Goal: Task Accomplishment & Management: Manage account settings

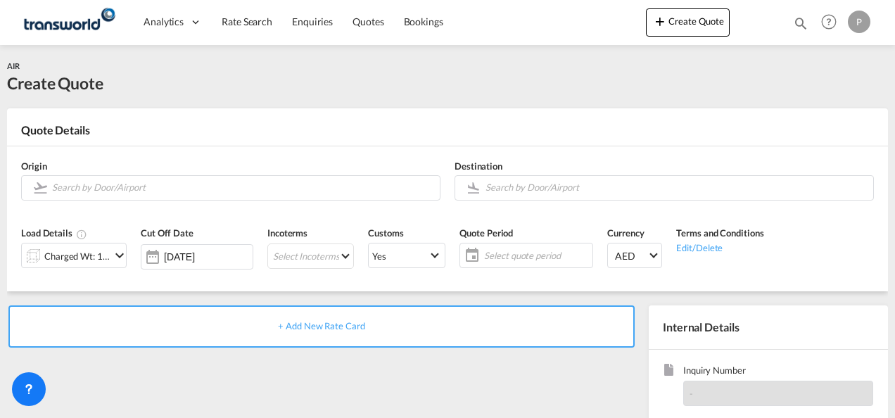
scroll to position [198, 0]
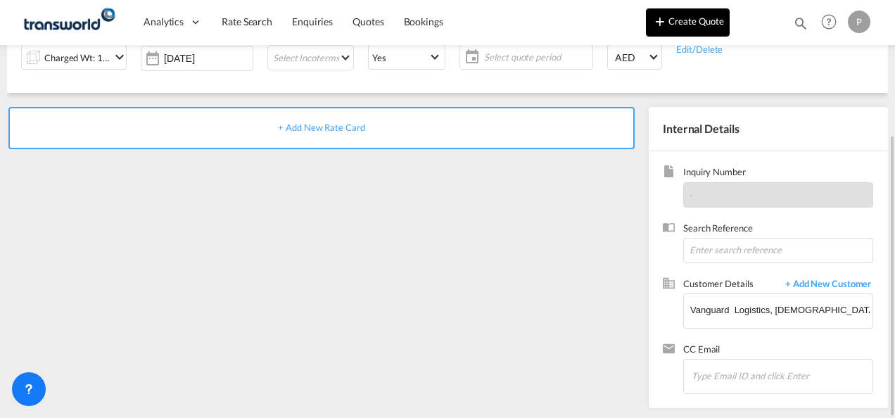
click at [687, 30] on button "Create Quote" at bounding box center [688, 22] width 84 height 28
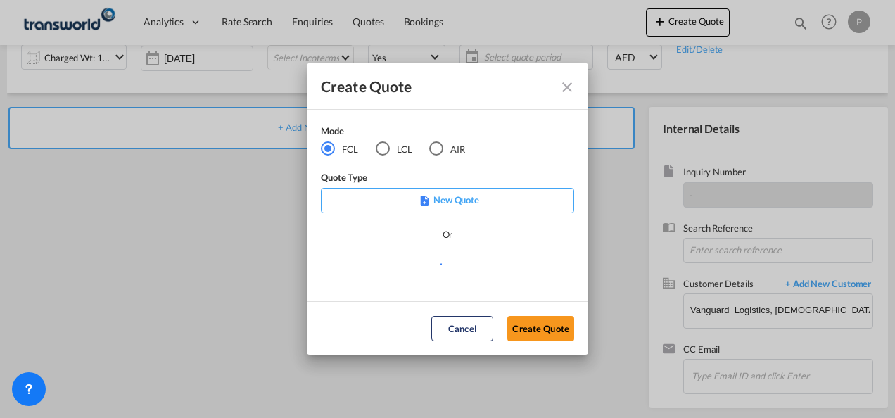
click at [436, 145] on div "AIR" at bounding box center [436, 148] width 14 height 14
click at [534, 331] on button "Create Quote" at bounding box center [540, 328] width 67 height 25
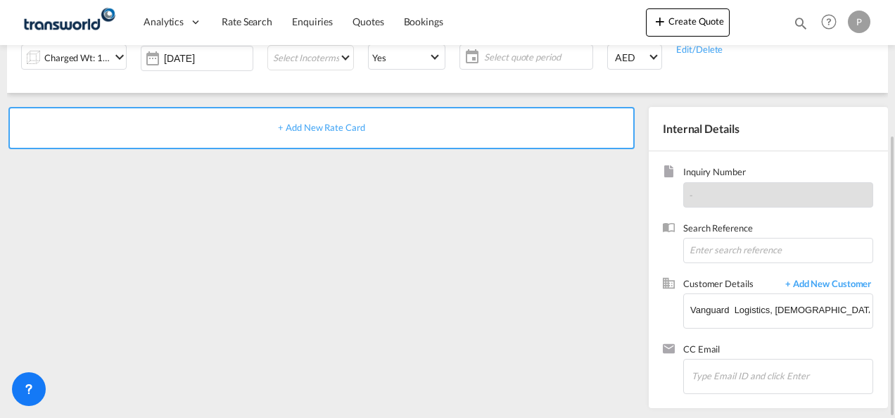
scroll to position [0, 0]
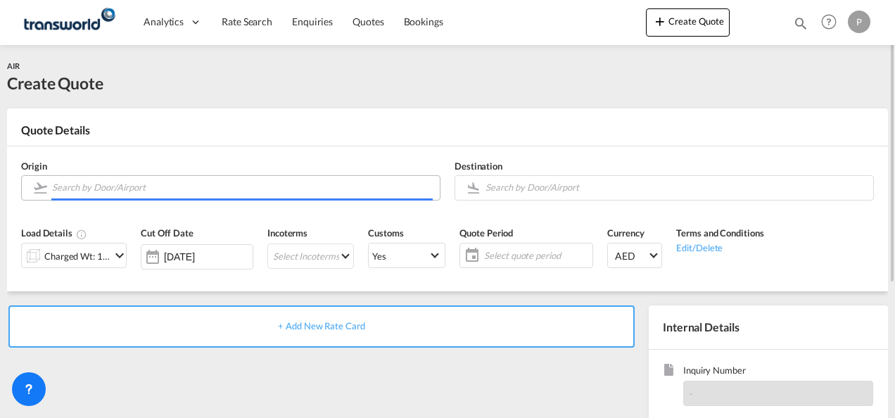
click at [118, 190] on input "Search by Door/Airport" at bounding box center [242, 187] width 381 height 25
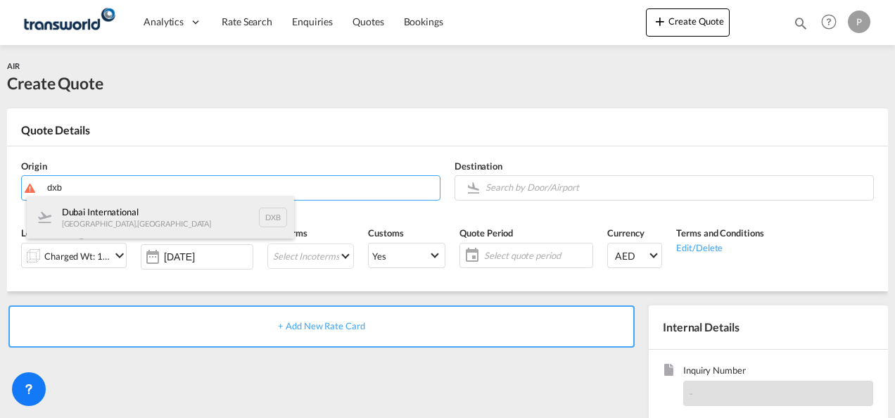
drag, startPoint x: 144, startPoint y: 219, endPoint x: 462, endPoint y: 248, distance: 319.4
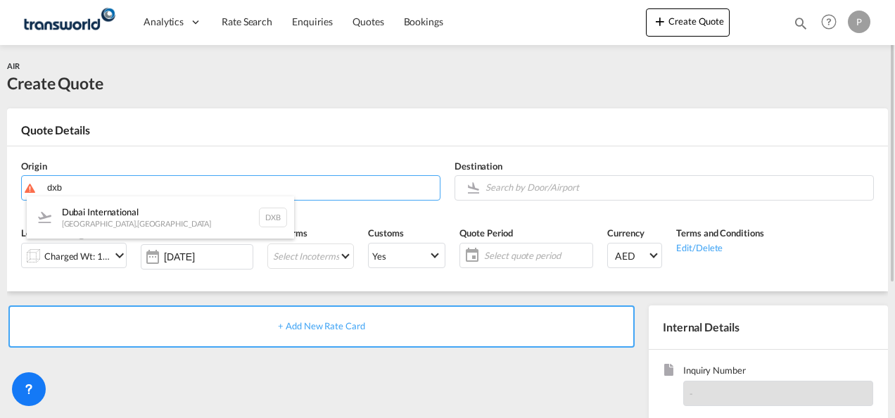
click at [144, 220] on div "Dubai International [GEOGRAPHIC_DATA] , [GEOGRAPHIC_DATA] DXB" at bounding box center [160, 217] width 267 height 42
type input "Dubai International, [GEOGRAPHIC_DATA], DXB"
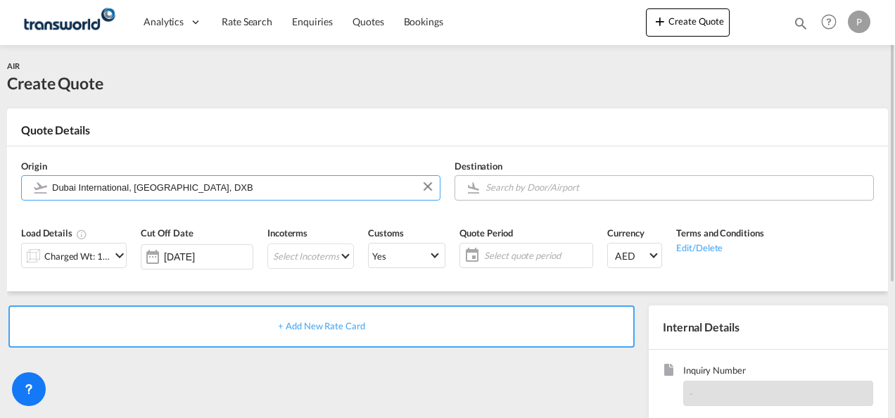
click at [578, 189] on input "Search by Door/Airport" at bounding box center [676, 187] width 381 height 25
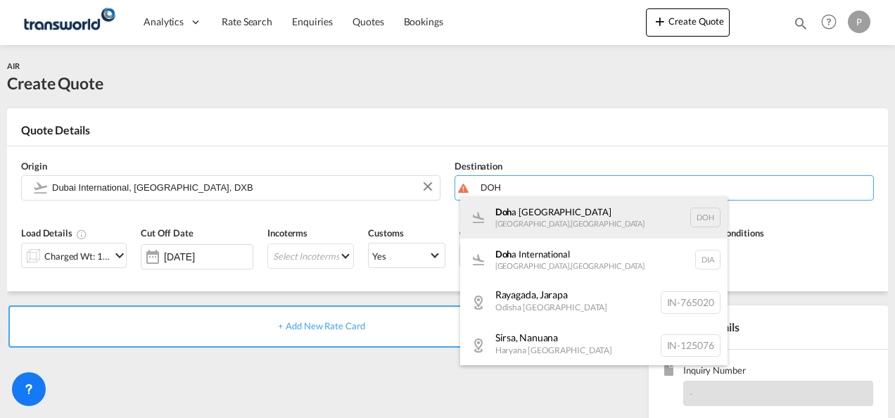
click at [557, 220] on div "Doh a [GEOGRAPHIC_DATA] , [GEOGRAPHIC_DATA] DOH" at bounding box center [593, 217] width 267 height 42
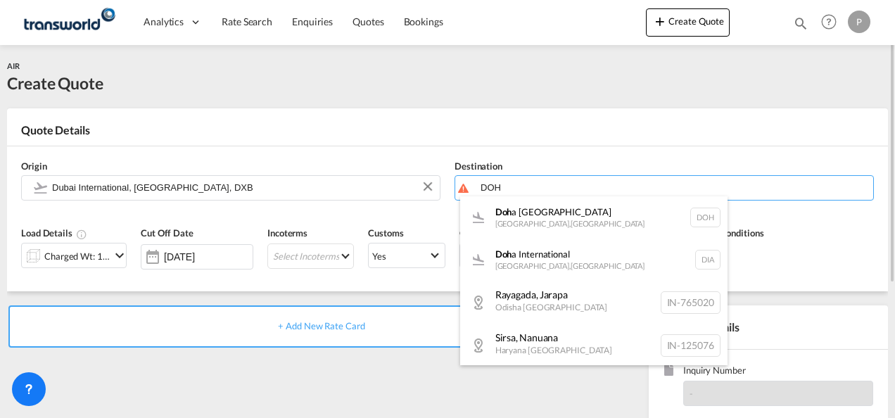
type input "[GEOGRAPHIC_DATA], [GEOGRAPHIC_DATA], [GEOGRAPHIC_DATA]"
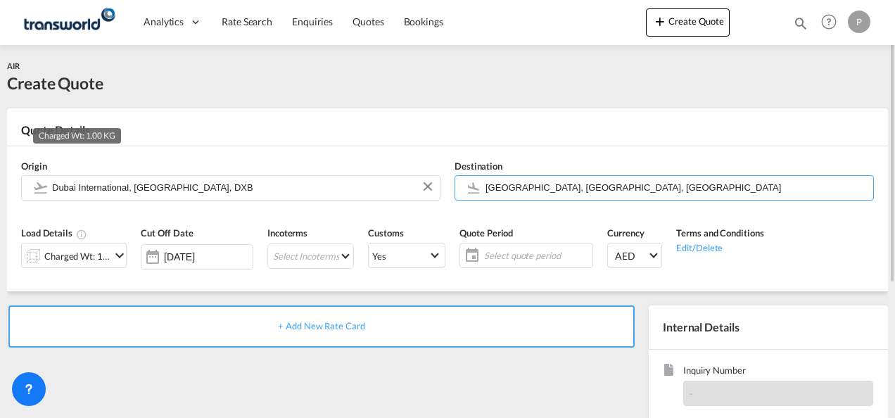
click at [108, 254] on div "Charged Wt: 1.00 KG" at bounding box center [77, 256] width 66 height 20
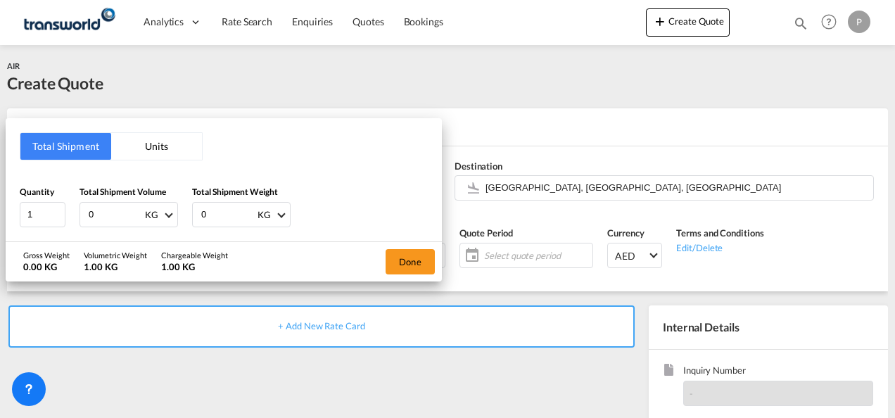
drag, startPoint x: 51, startPoint y: 208, endPoint x: 8, endPoint y: 140, distance: 80.0
click at [7, 140] on div "Total Shipment Units Quantity 1 Total Shipment Volume 0 KG CBM CFT KG LB Total …" at bounding box center [224, 179] width 436 height 123
type input "556"
click at [395, 264] on button "Done" at bounding box center [410, 261] width 49 height 25
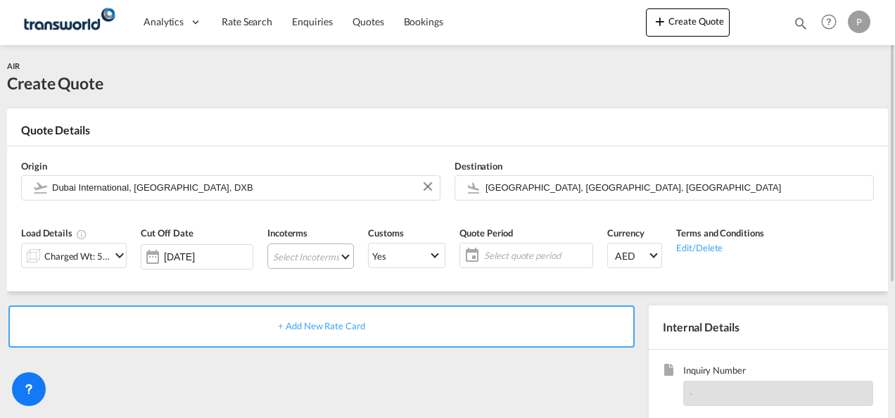
click at [293, 259] on md-select "Select Incoterms CIP - export Carriage and Insurance Paid to DDP - export Deliv…" at bounding box center [310, 255] width 87 height 25
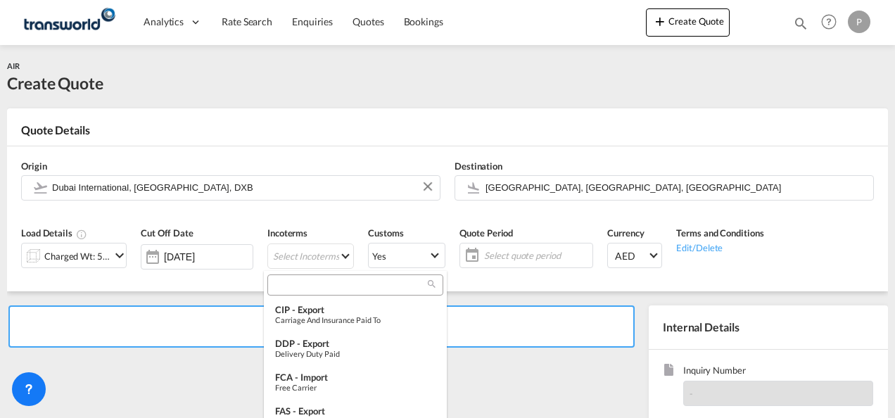
click at [301, 288] on input "search" at bounding box center [350, 285] width 156 height 13
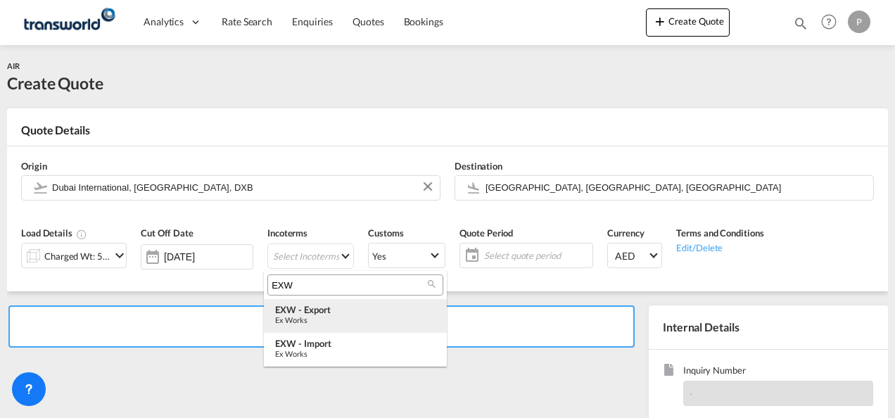
type input "EXW"
click at [336, 310] on div "EXW - export" at bounding box center [355, 309] width 160 height 11
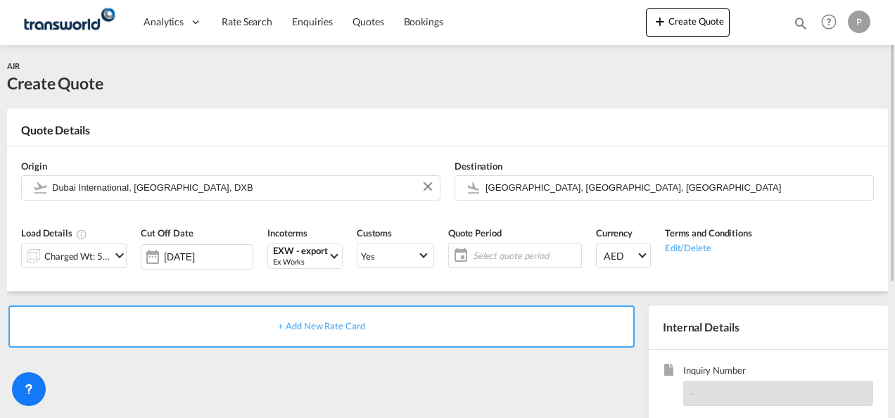
click at [514, 253] on span "Select quote period" at bounding box center [525, 255] width 105 height 13
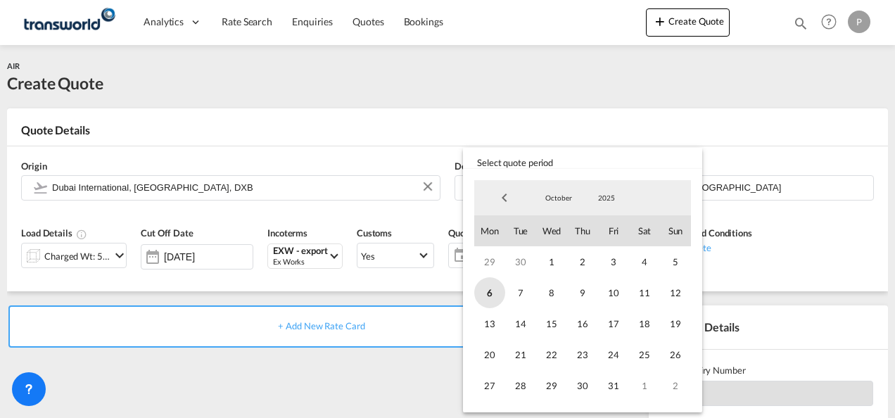
click at [493, 295] on span "6" at bounding box center [489, 292] width 31 height 31
click at [612, 382] on span "31" at bounding box center [613, 385] width 31 height 31
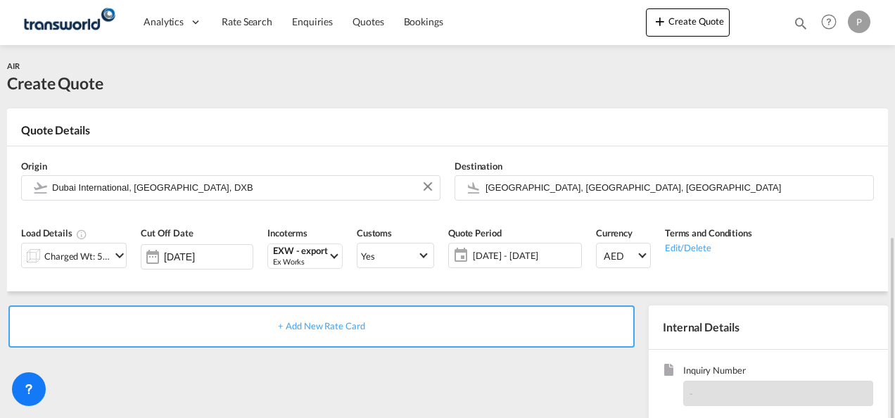
scroll to position [141, 0]
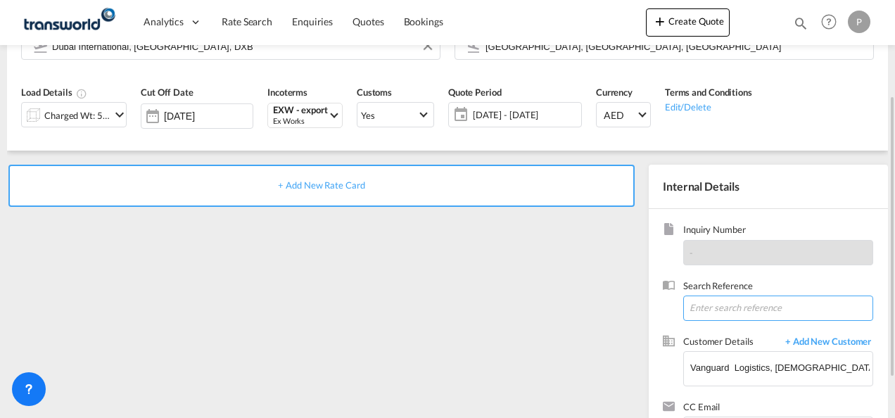
click at [712, 308] on input at bounding box center [778, 308] width 190 height 25
paste input "15735696861"
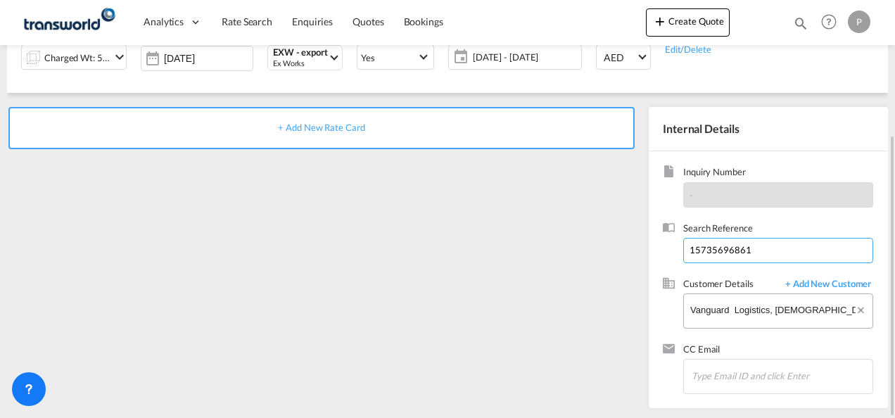
type input "15735696861"
click at [787, 304] on input "Vanguard Logistics, [DEMOGRAPHIC_DATA][PERSON_NAME], [PERSON_NAME][EMAIL_ADDRES…" at bounding box center [781, 310] width 182 height 32
click at [866, 307] on button "Clear Input" at bounding box center [863, 304] width 18 height 21
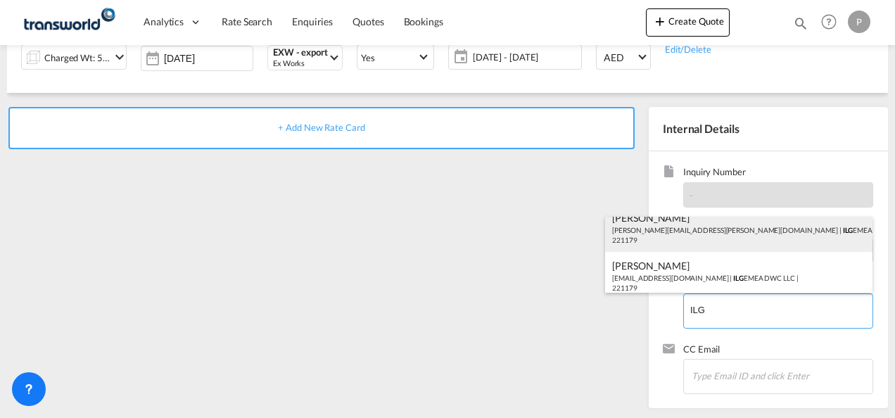
scroll to position [19, 0]
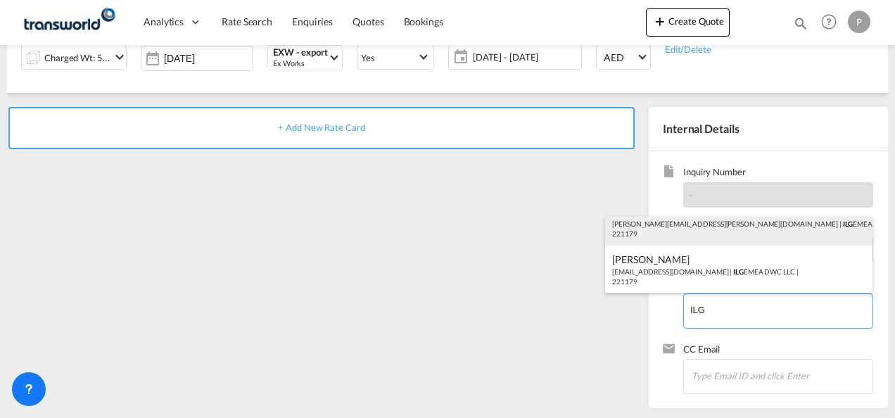
click at [674, 225] on div "[PERSON_NAME] [PERSON_NAME][EMAIL_ADDRESS][PERSON_NAME][DOMAIN_NAME] | ILG EMEA…" at bounding box center [738, 222] width 267 height 48
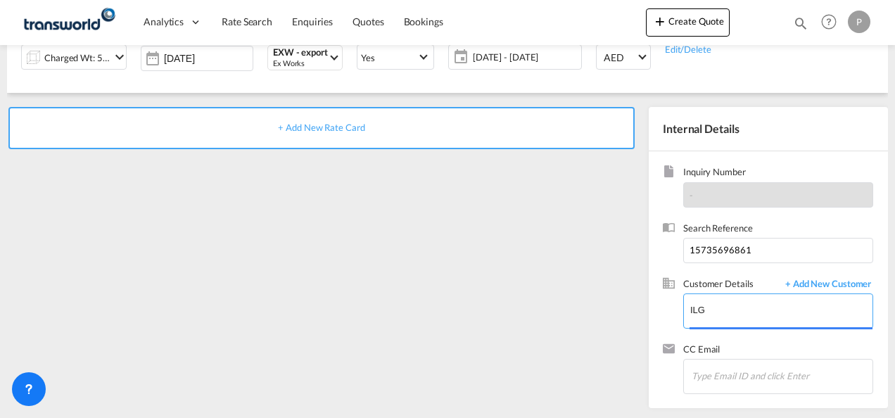
type input "ILG EMEA DWC LLC, [PERSON_NAME], [PERSON_NAME][EMAIL_ADDRESS][PERSON_NAME][DOMA…"
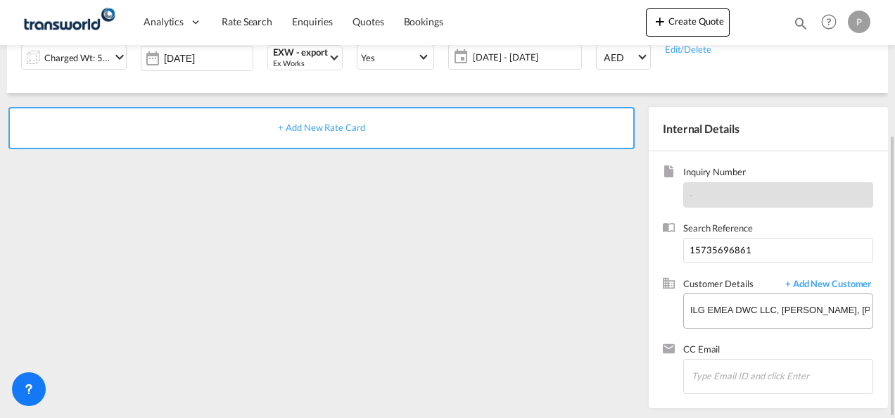
click at [301, 131] on span "+ Add New Rate Card" at bounding box center [321, 127] width 87 height 11
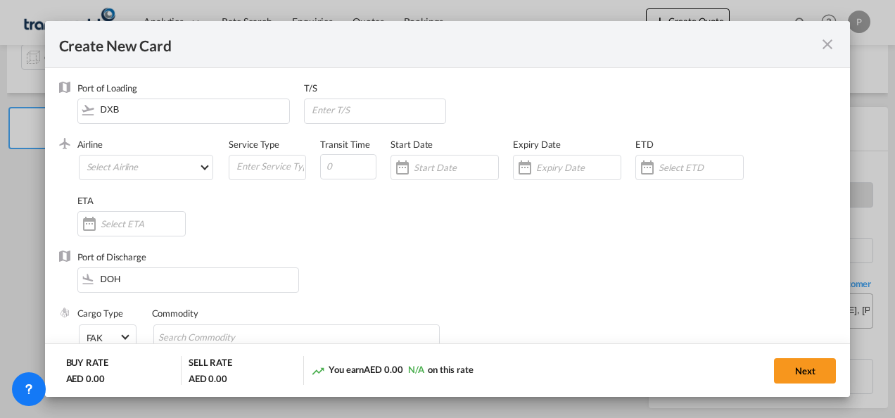
click at [830, 43] on md-icon "icon-close fg-AAA8AD m-0 pointer" at bounding box center [827, 44] width 17 height 17
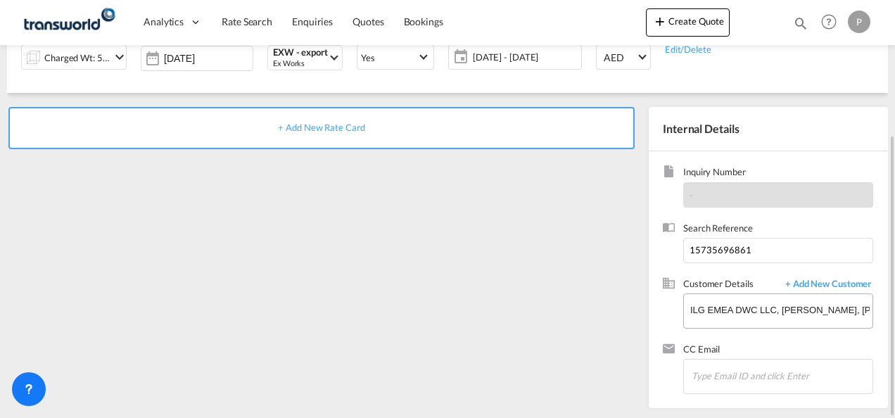
click at [338, 120] on div "+ Add New Rate Card" at bounding box center [321, 128] width 626 height 42
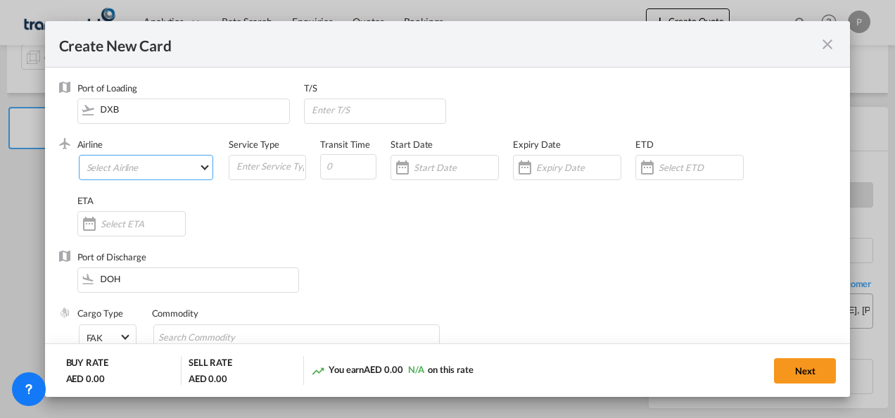
click at [139, 163] on md-select "Select Airline AIR EXPRESS S.A. (1166- / -) CMA CGM Air Cargo (1140-2C / -) DDW…" at bounding box center [146, 167] width 135 height 25
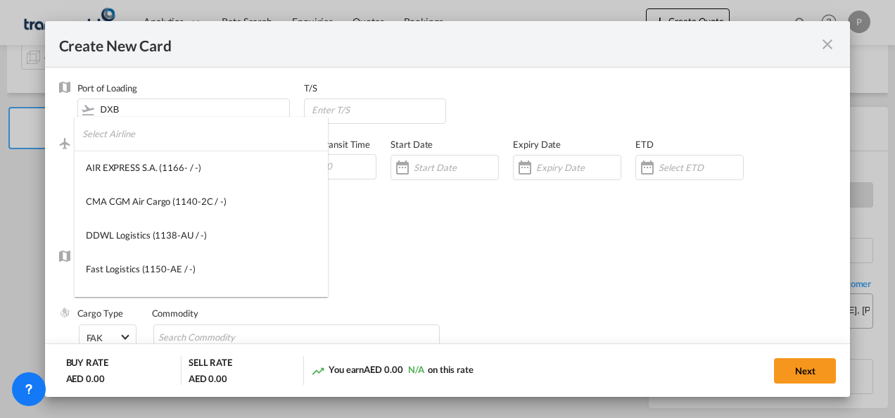
click at [184, 141] on input "search" at bounding box center [205, 134] width 246 height 34
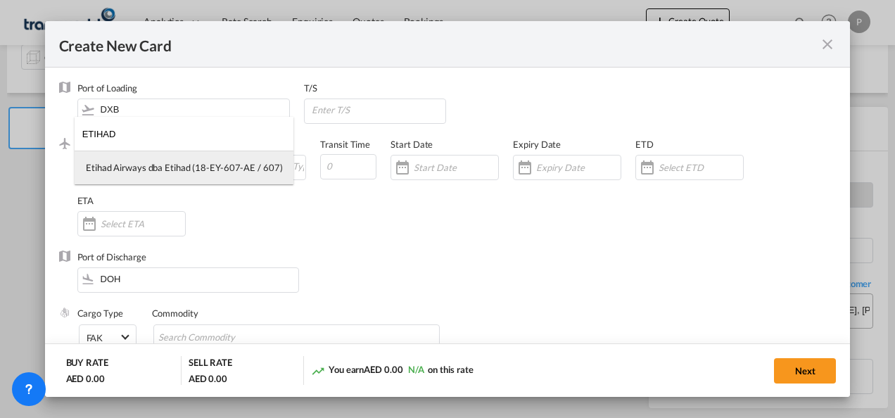
type input "ETIHAD"
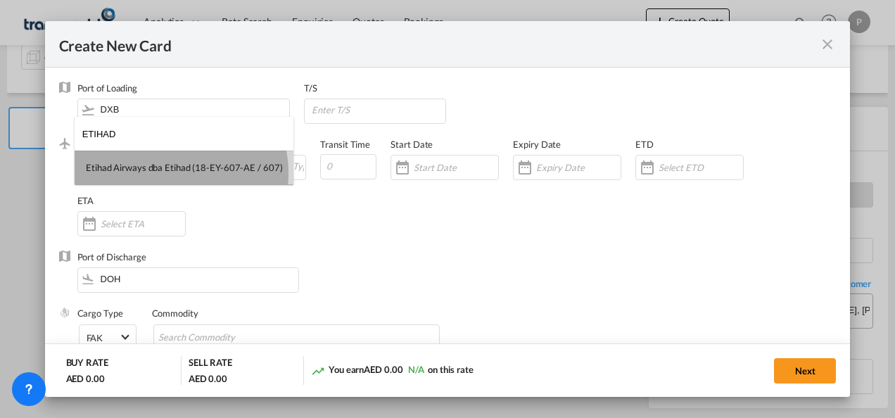
click at [172, 172] on div "Etihad Airways dba Etihad (18-EY-607-AE / 607)" at bounding box center [184, 167] width 196 height 13
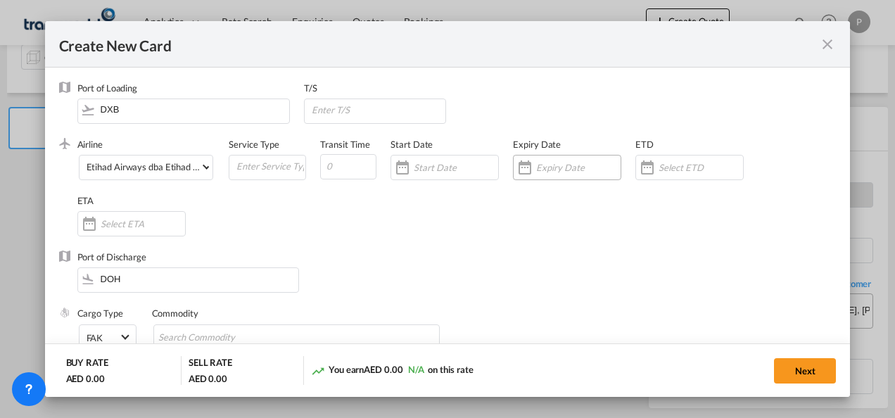
click at [560, 164] on input "Create New Card ..." at bounding box center [578, 167] width 84 height 11
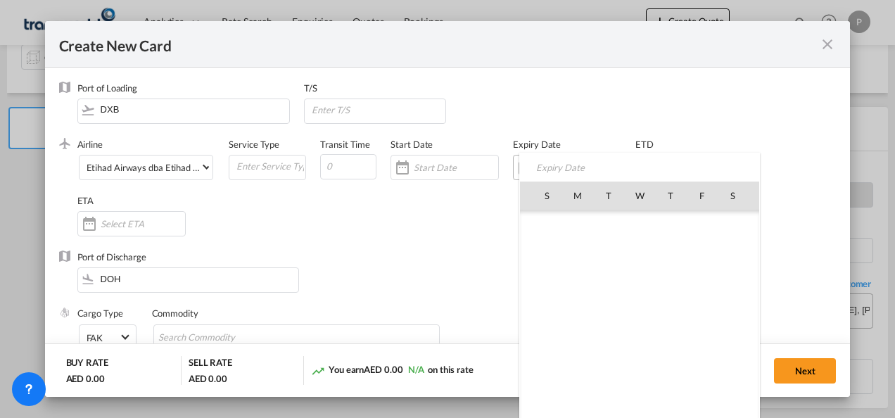
scroll to position [326149, 0]
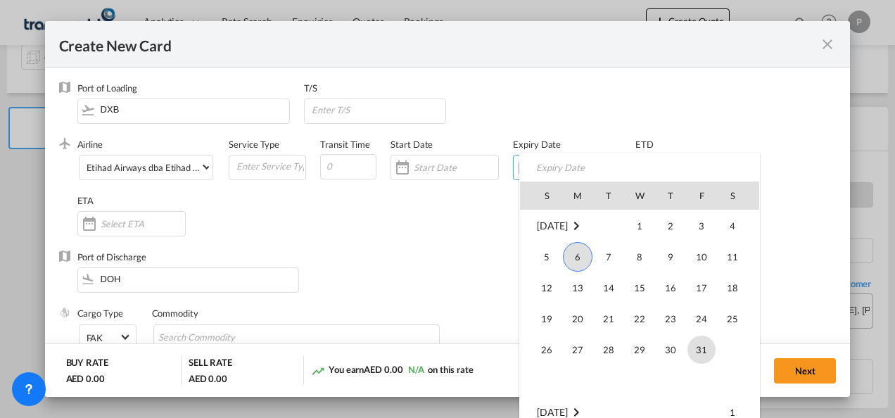
click at [693, 348] on span "31" at bounding box center [702, 350] width 28 height 28
type input "[DATE]"
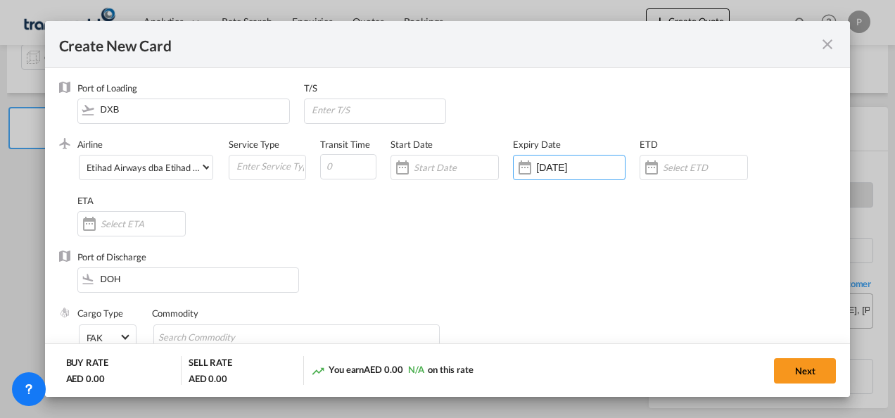
scroll to position [141, 0]
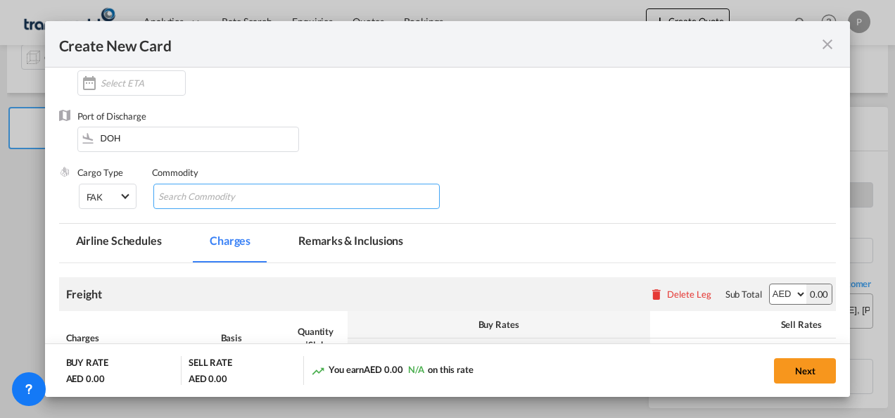
click at [196, 196] on input "Search Commodity" at bounding box center [222, 197] width 129 height 23
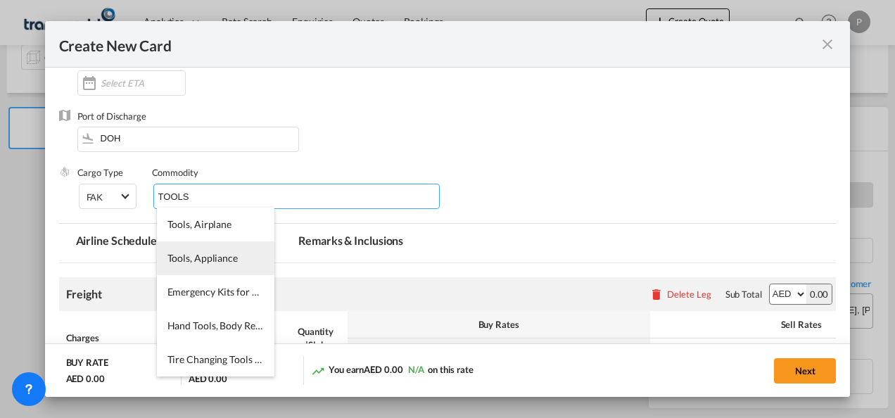
type input "TOOLS"
click at [213, 261] on span "Tools, Appliance" at bounding box center [202, 258] width 70 height 12
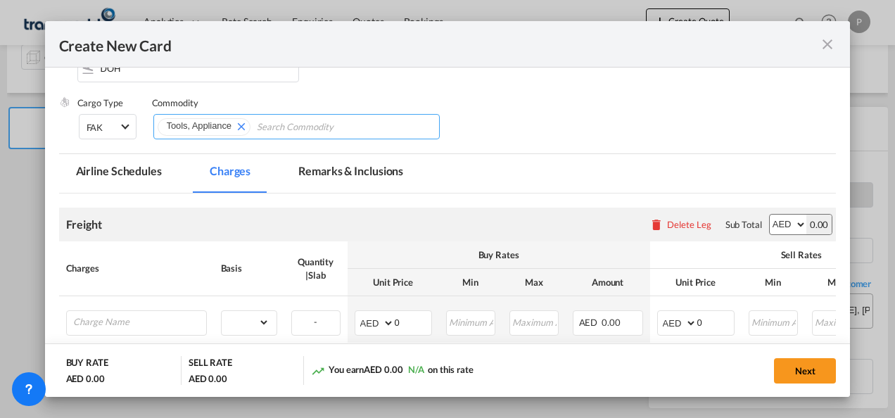
scroll to position [281, 0]
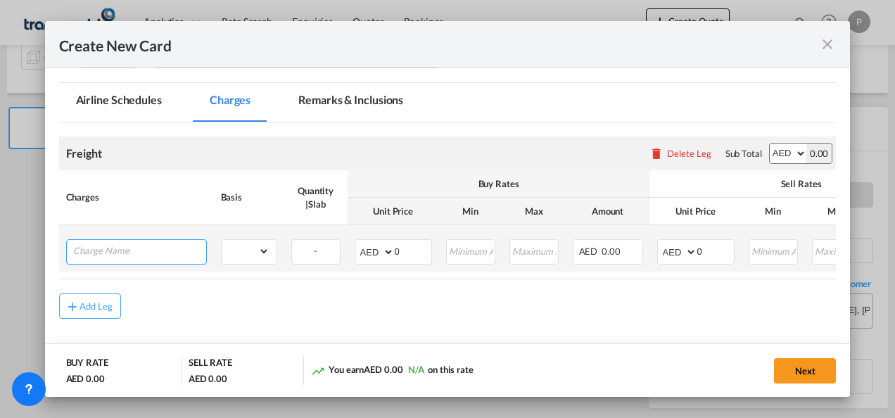
click at [119, 245] on input "Charge Name" at bounding box center [139, 250] width 133 height 21
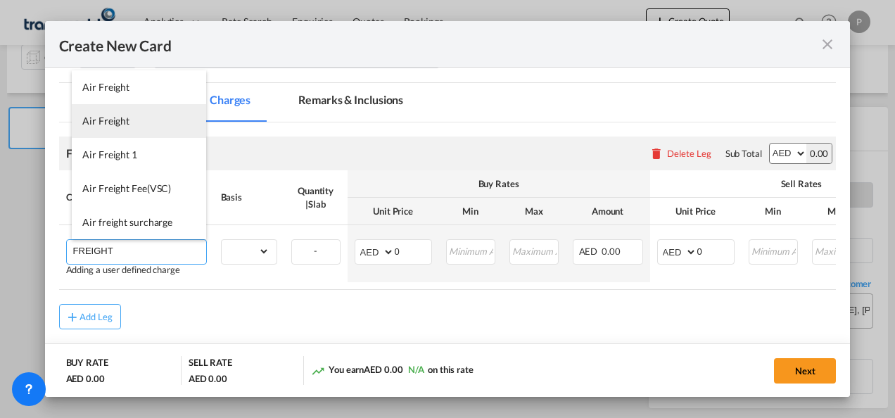
click at [110, 123] on span "Air Freight" at bounding box center [105, 121] width 47 height 12
type input "Air Freight"
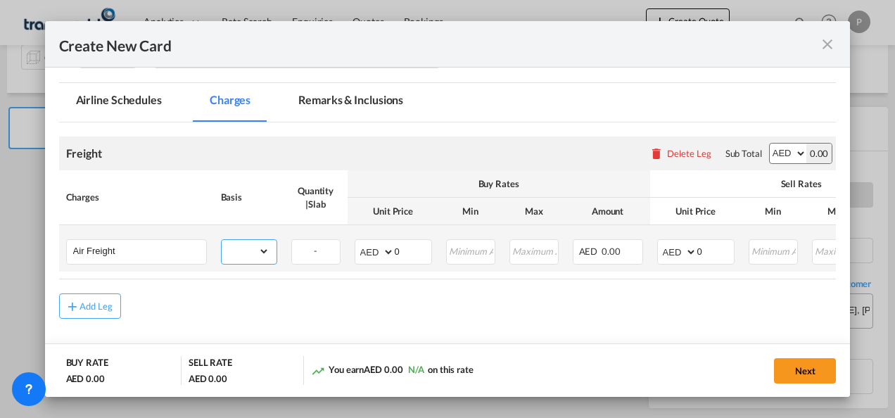
click at [262, 244] on select "gross_weight volumetric_weight per_shipment per_bl per_km % on air freight per_…" at bounding box center [246, 251] width 48 height 23
select select "per_shipment"
click at [222, 240] on select "gross_weight volumetric_weight per_shipment per_bl per_km % on air freight per_…" at bounding box center [246, 251] width 48 height 23
click at [408, 249] on input "0" at bounding box center [413, 250] width 37 height 21
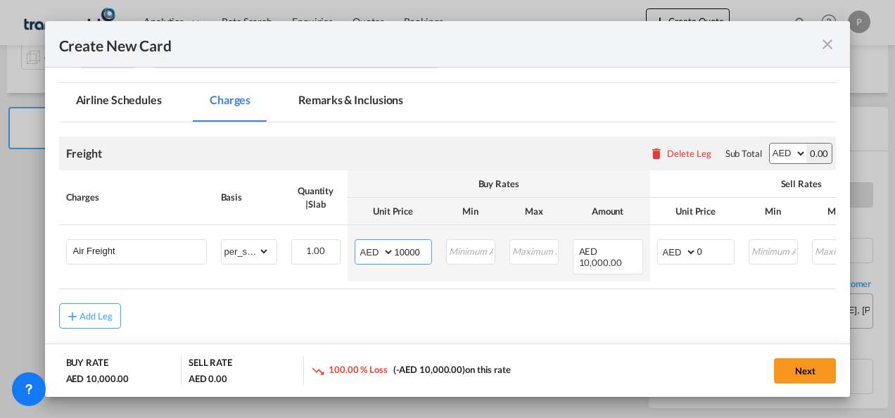
type input "10000"
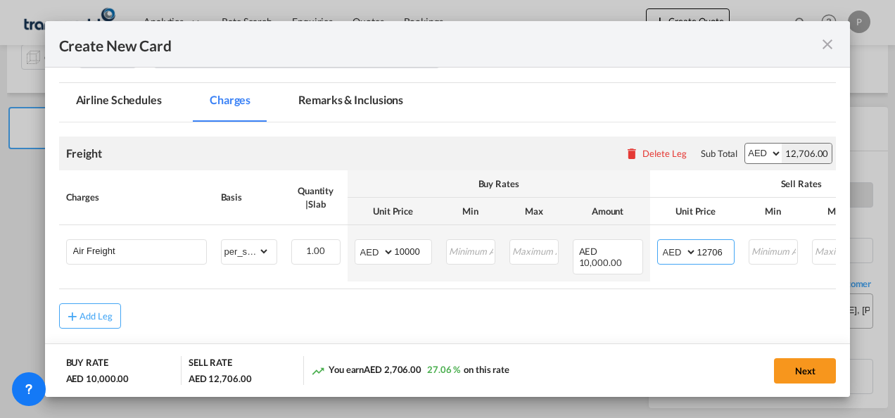
type input "12706"
click at [808, 367] on button "Next" at bounding box center [805, 370] width 62 height 25
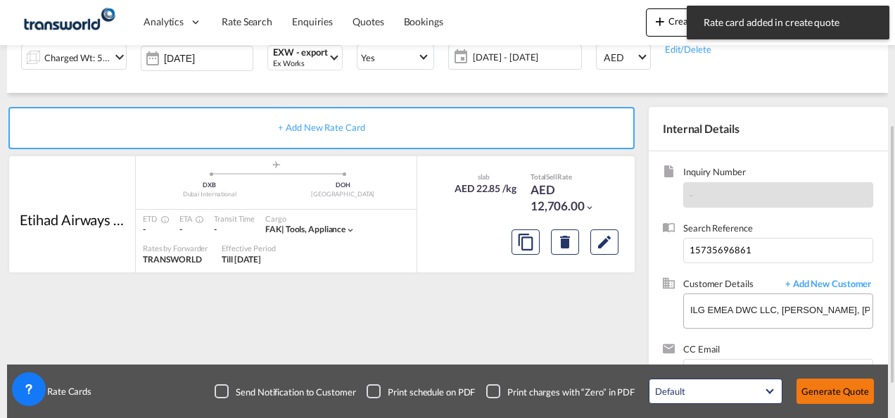
click at [841, 386] on button "Generate Quote" at bounding box center [835, 391] width 77 height 25
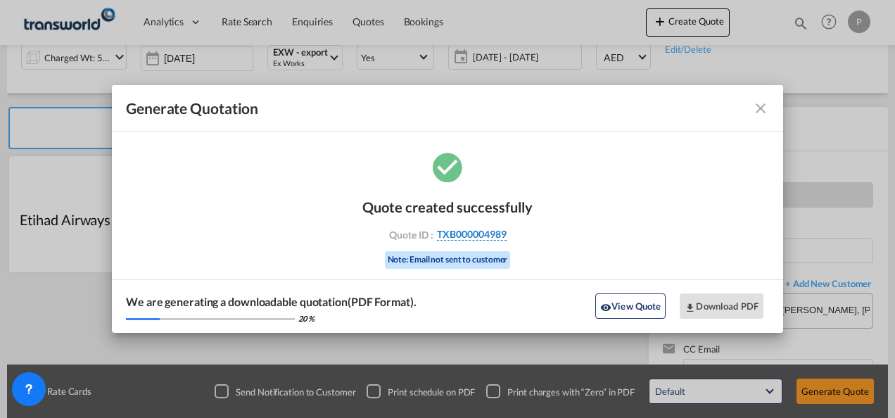
click at [460, 235] on span "TXB000004989" at bounding box center [472, 234] width 70 height 13
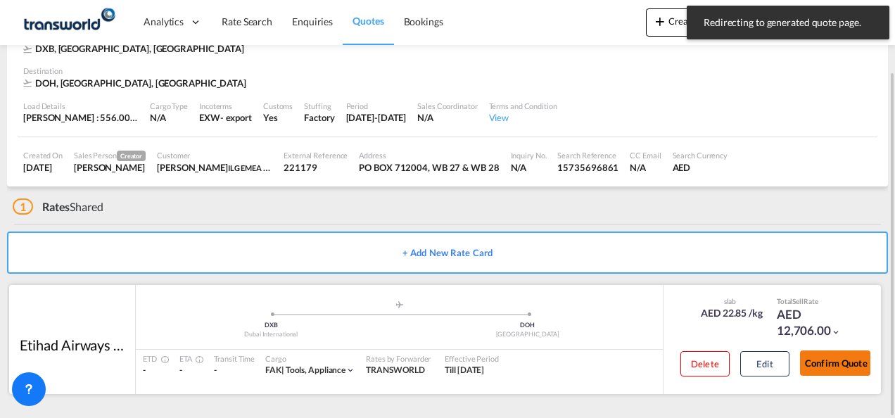
click at [832, 362] on button "Confirm Quote" at bounding box center [835, 362] width 70 height 25
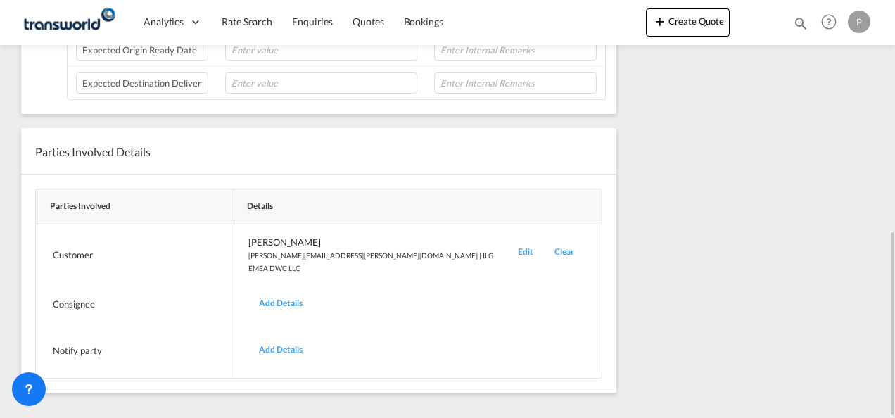
click at [507, 242] on div "Edit" at bounding box center [525, 255] width 37 height 39
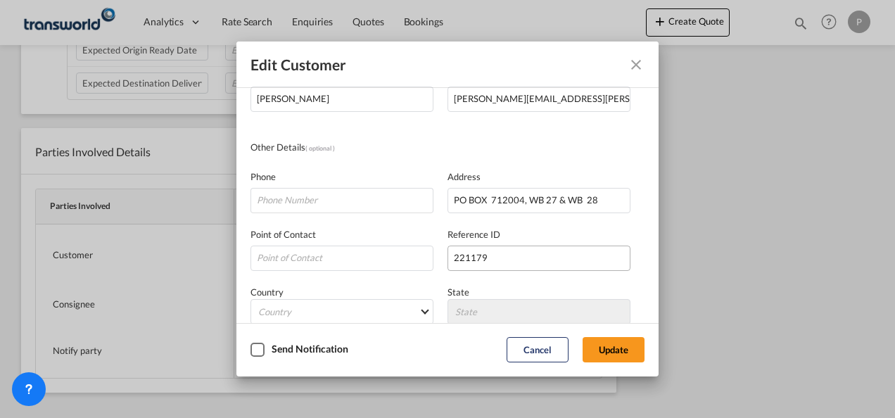
scroll to position [166, 0]
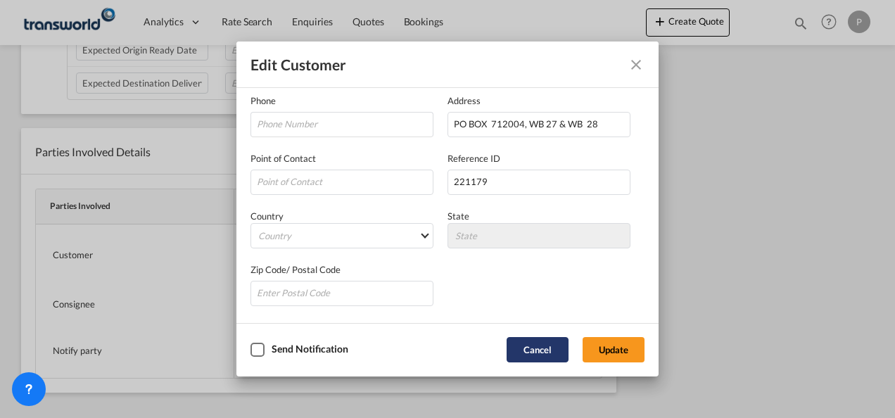
click at [531, 348] on button "Cancel" at bounding box center [538, 349] width 62 height 25
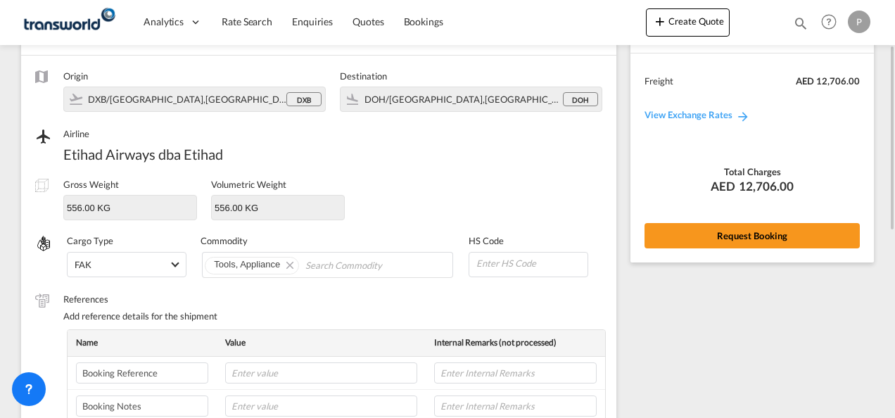
scroll to position [30, 0]
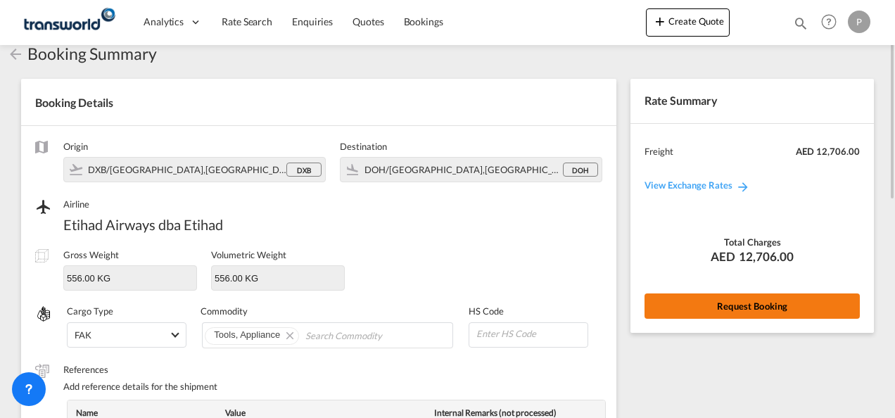
click at [749, 299] on button "Request Booking" at bounding box center [752, 305] width 215 height 25
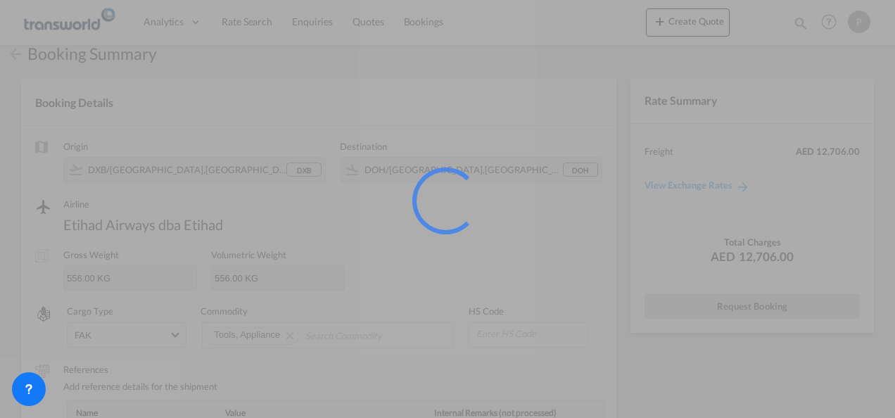
scroll to position [26, 0]
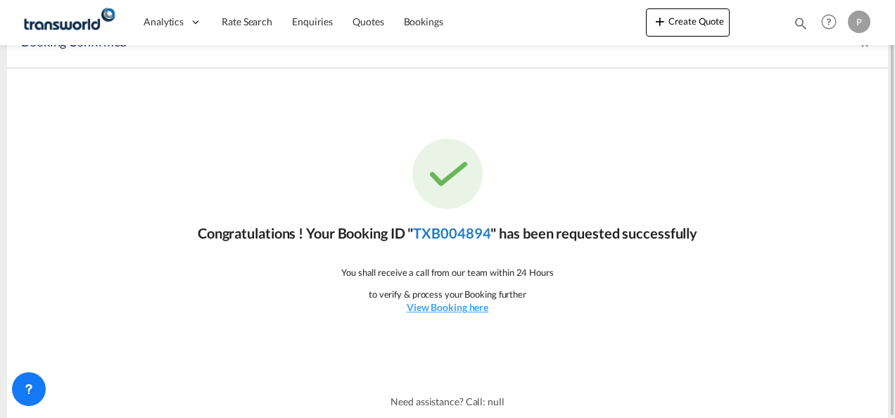
click at [462, 228] on link "TXB004894" at bounding box center [451, 232] width 77 height 17
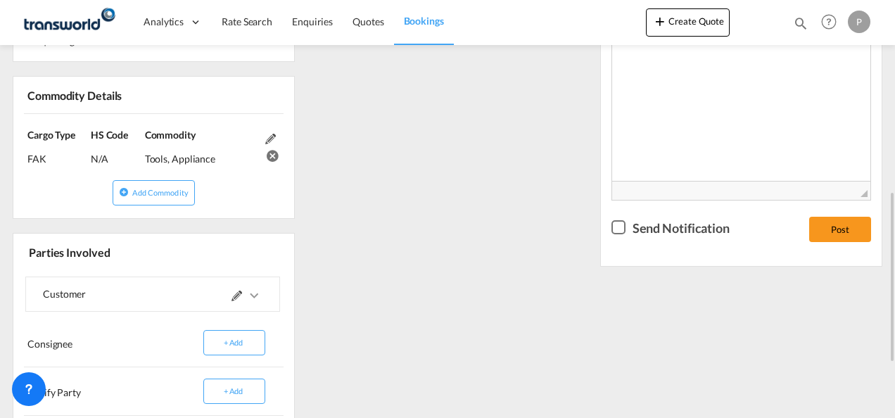
click at [557, 262] on div "References Inquiry No. N/A Quotation No. TXB000004989 Search Reference 15735696…" at bounding box center [447, 148] width 881 height 741
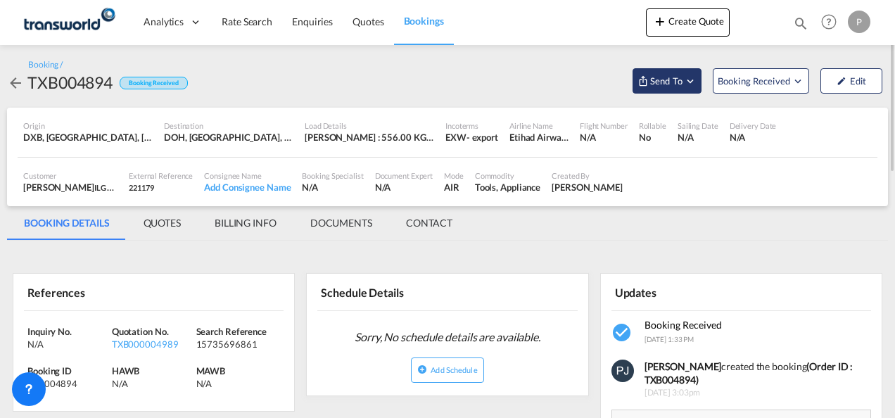
click at [691, 79] on md-icon "Open demo menu" at bounding box center [690, 81] width 13 height 13
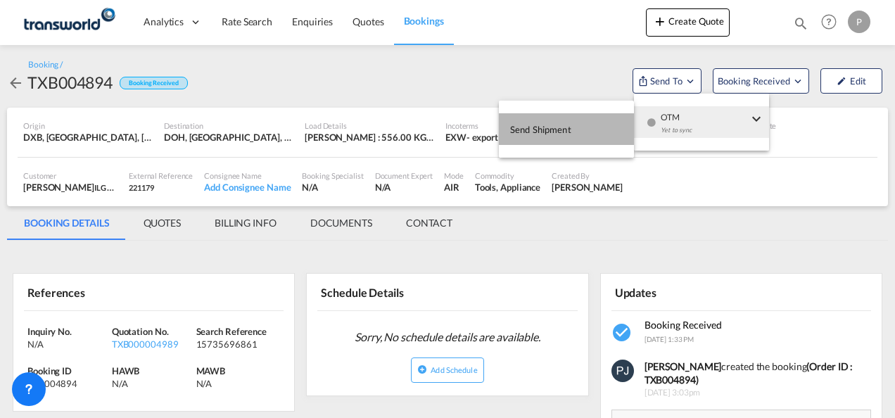
click at [562, 129] on span "Send Shipment" at bounding box center [540, 129] width 61 height 23
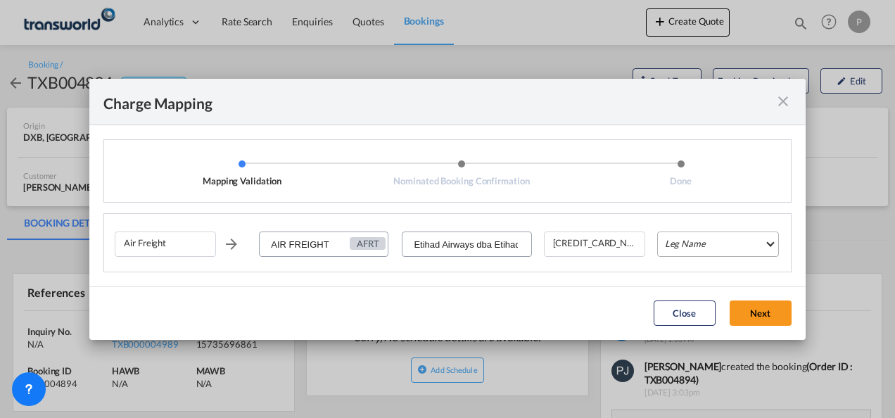
click at [692, 245] on md-select "Leg Name HANDLING ORIGIN HANDLING DESTINATION OTHERS TL PICK UP CUSTOMS ORIGIN …" at bounding box center [718, 244] width 122 height 25
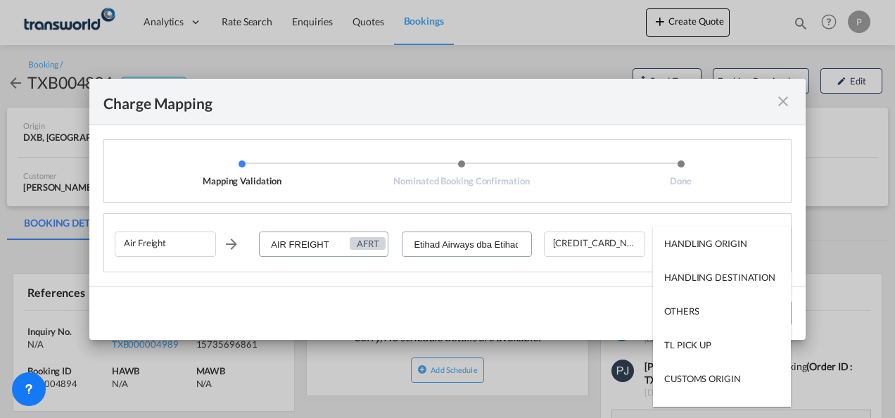
type md-option "HANDLING ORIGIN"
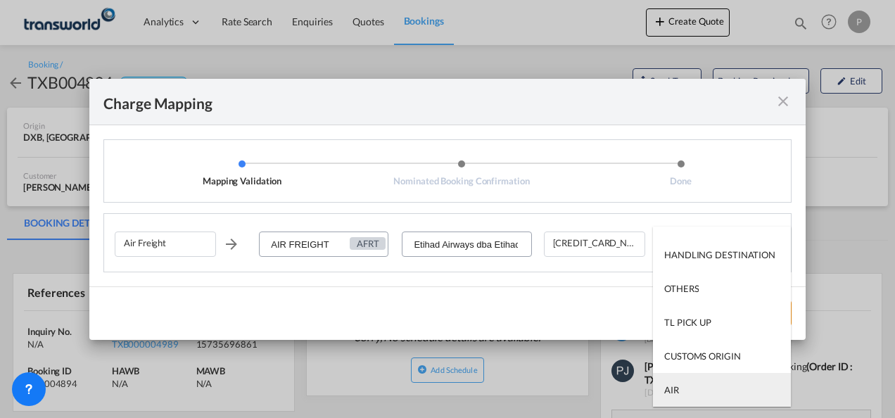
type md-option "AIR"
click at [687, 393] on md-option "AIR" at bounding box center [722, 390] width 138 height 34
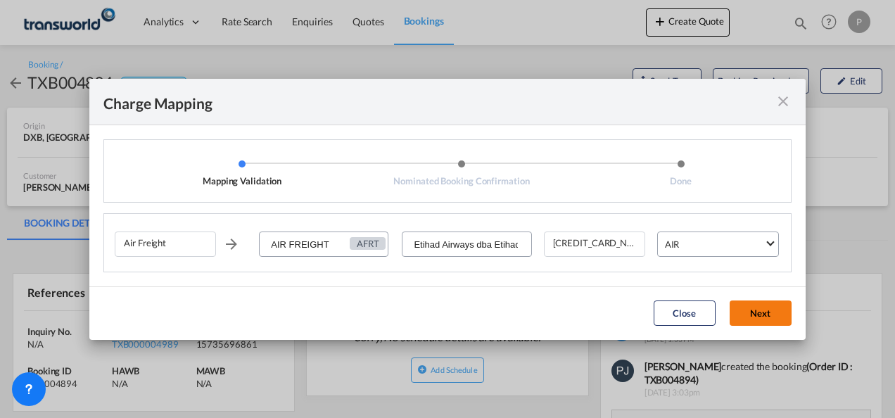
click at [767, 313] on button "Next" at bounding box center [761, 312] width 62 height 25
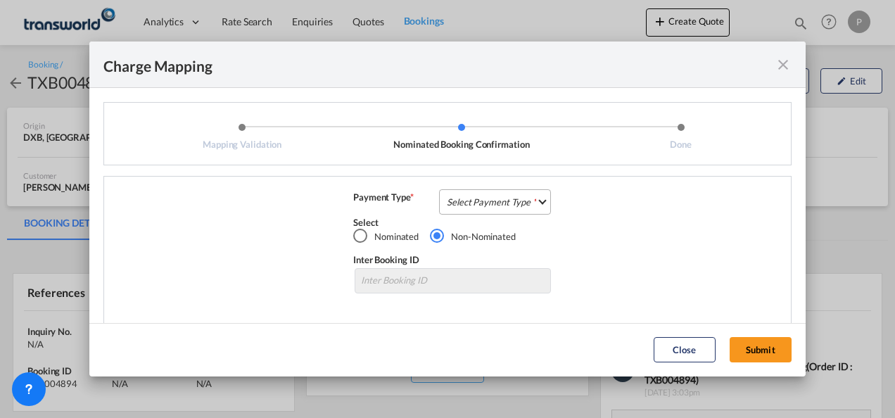
click at [479, 202] on md-select "Select Payment Type COLLECT PREPAID" at bounding box center [495, 201] width 112 height 25
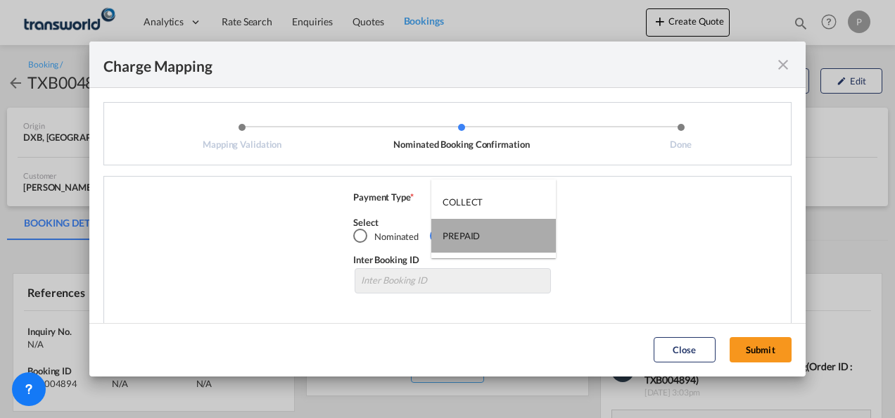
click at [474, 229] on div "PREPAID" at bounding box center [461, 235] width 37 height 13
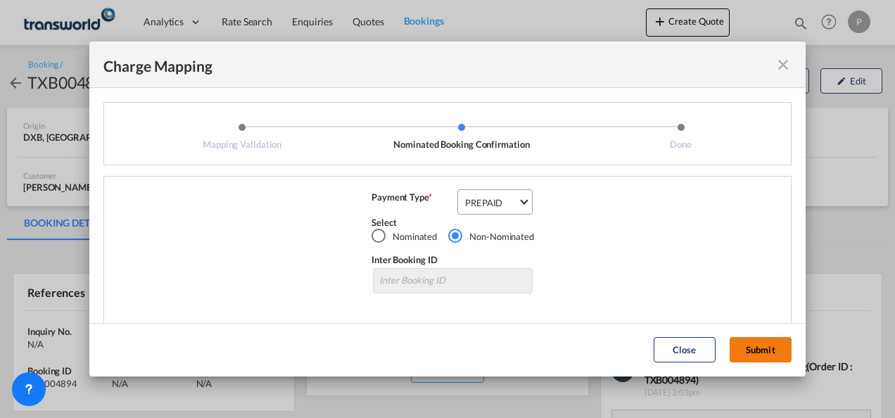
click at [759, 343] on button "Submit" at bounding box center [761, 349] width 62 height 25
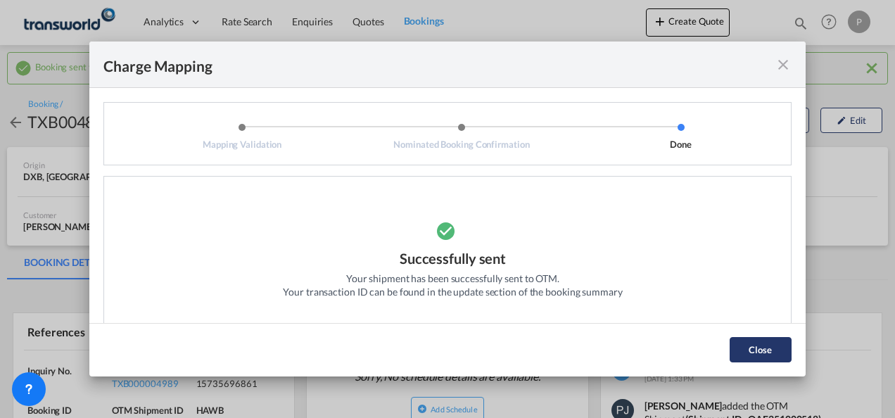
click at [775, 355] on button "Close" at bounding box center [761, 349] width 62 height 25
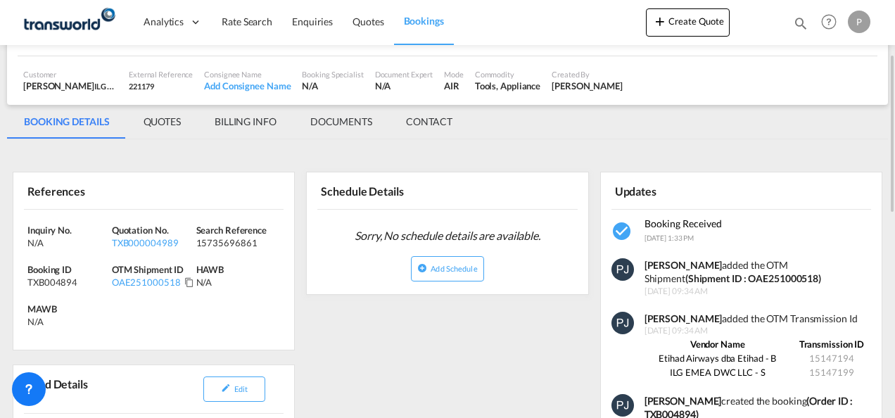
scroll to position [211, 0]
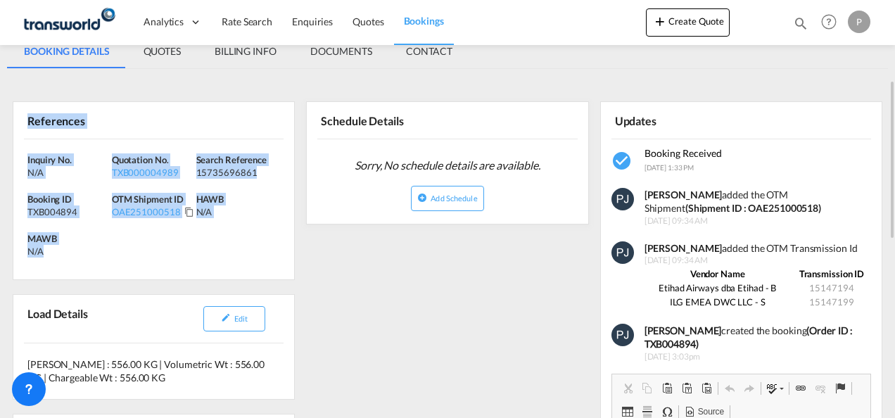
drag, startPoint x: 27, startPoint y: 121, endPoint x: 108, endPoint y: 248, distance: 150.3
click at [108, 248] on div "References Inquiry No. N/A Quotation No. TXB000004989 Search Reference 15735696…" at bounding box center [154, 190] width 282 height 179
copy div "References Inquiry No. N/A Quotation No. TXB000004989 Search Reference 15735696…"
